Goal: Information Seeking & Learning: Learn about a topic

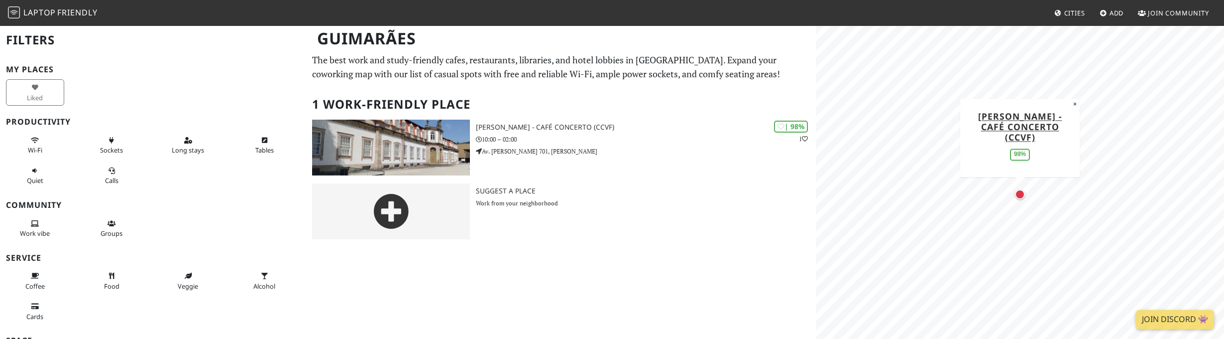
click at [1018, 195] on div "Map marker" at bounding box center [1020, 194] width 10 height 10
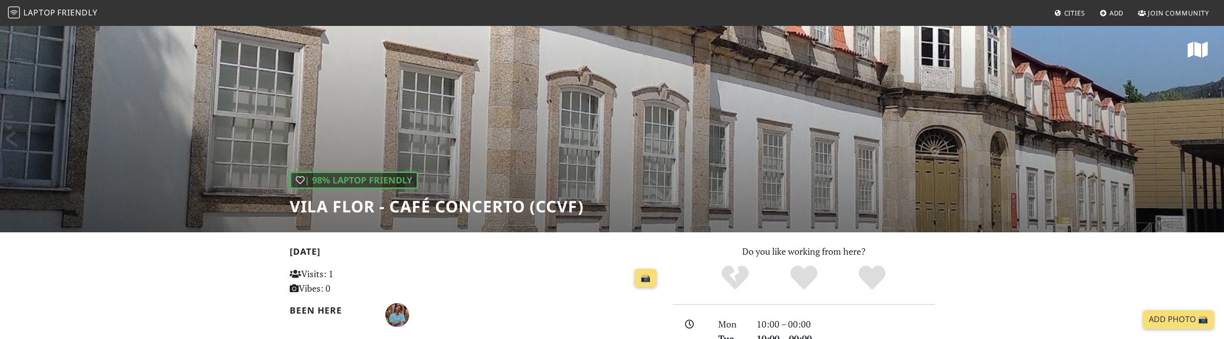
click at [571, 149] on div "| 98% Laptop Friendly Vila Flor - Café Concerto (CCVF)" at bounding box center [612, 128] width 1224 height 207
click at [444, 210] on h1 "Vila Flor - Café Concerto (CCVF)" at bounding box center [437, 206] width 294 height 19
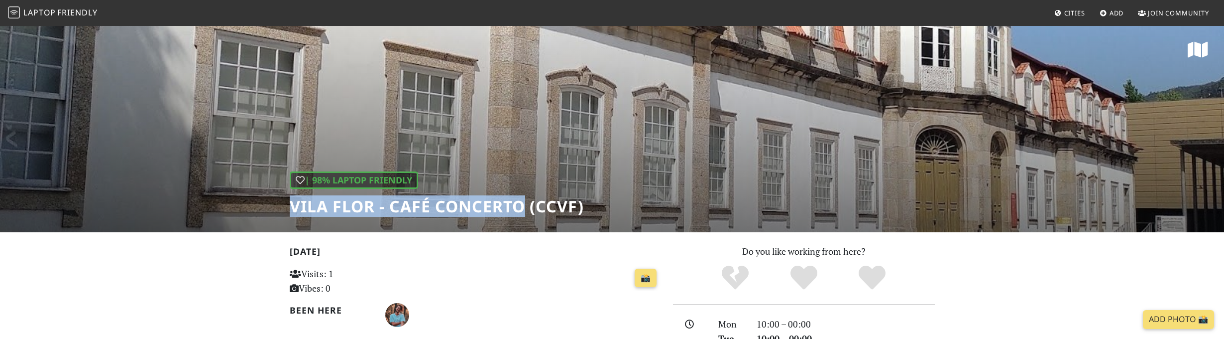
drag, startPoint x: 289, startPoint y: 206, endPoint x: 526, endPoint y: 211, distance: 237.0
click at [526, 211] on div "| 98% Laptop Friendly Vila Flor - Café Concerto (CCVF)" at bounding box center [612, 128] width 1224 height 207
copy h1 "Vila Flor - Café Concerto"
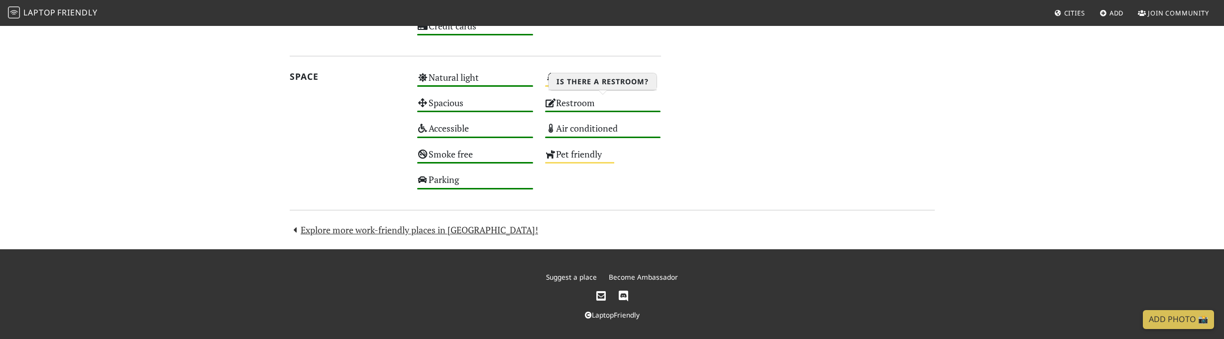
scroll to position [609, 0]
